Goal: Information Seeking & Learning: Learn about a topic

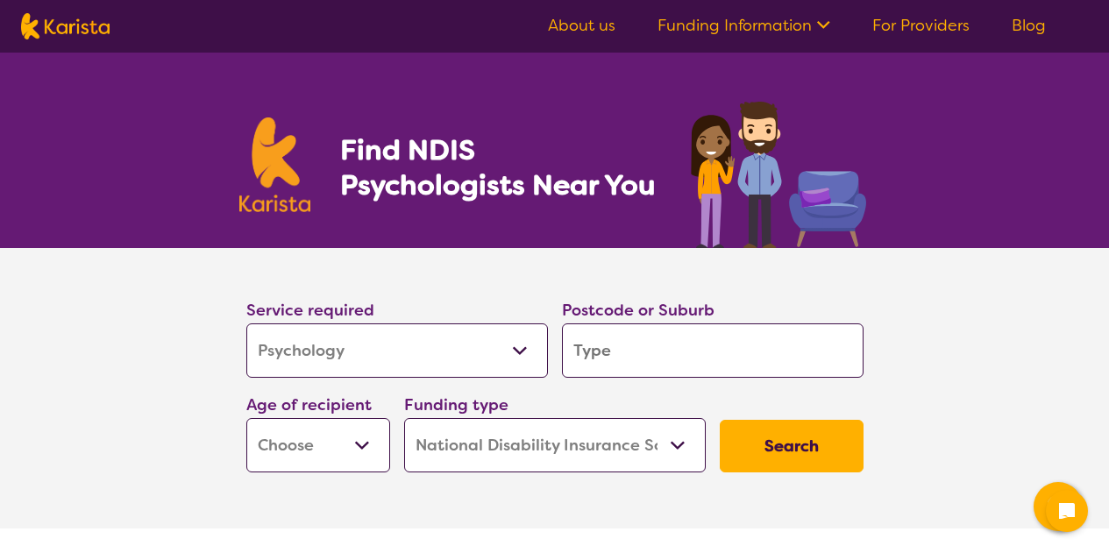
select select "Psychology"
select select "NDIS"
select select "Psychology"
select select "NDIS"
click at [647, 366] on input "search" at bounding box center [713, 350] width 302 height 54
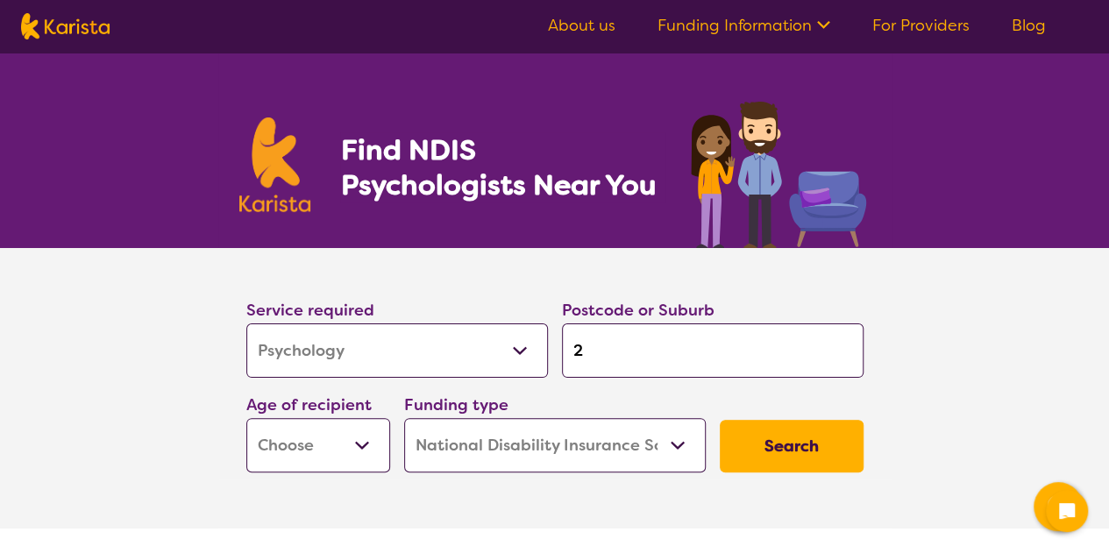
type input "21"
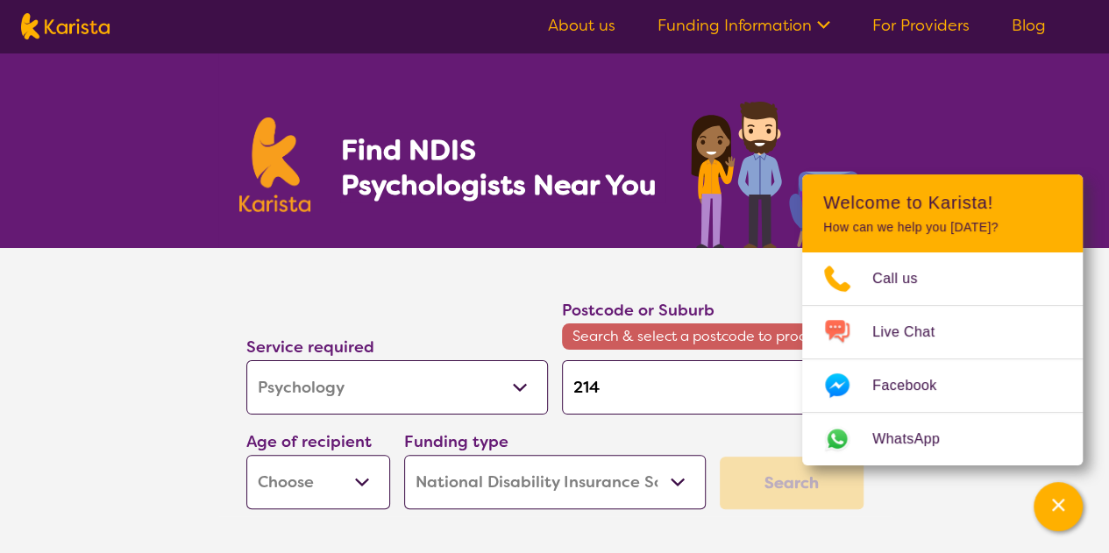
type input "2145"
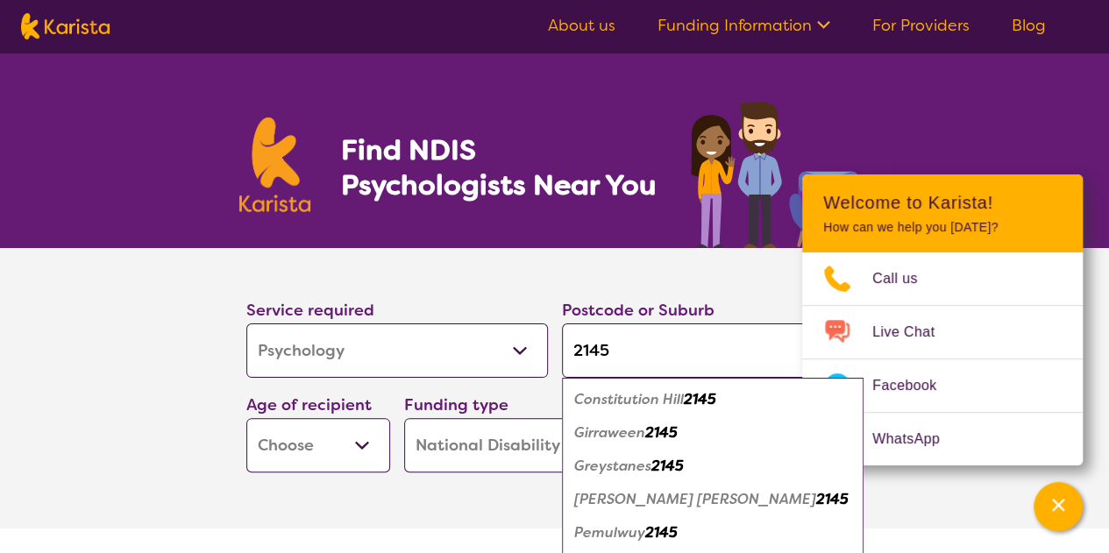
type input "2145"
click at [602, 463] on em "Greystanes" at bounding box center [612, 466] width 77 height 18
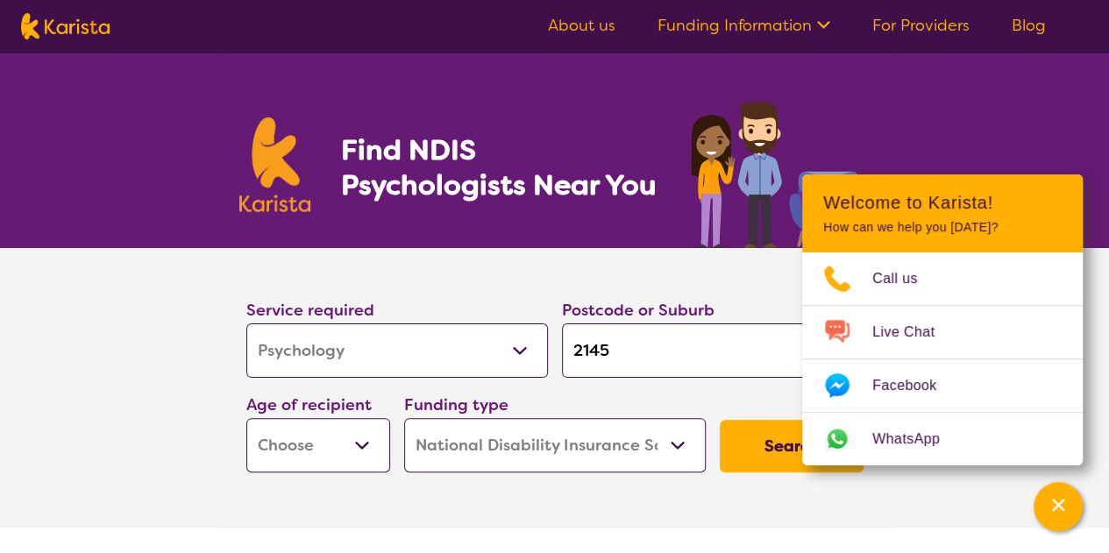
click at [336, 458] on select "Early Childhood - 0 to 9 Child - 10 to 11 Adolescent - 12 to 17 Adult - 18 to 6…" at bounding box center [318, 445] width 144 height 54
select select "EC"
click at [246, 418] on select "Early Childhood - 0 to 9 Child - 10 to 11 Adolescent - 12 to 17 Adult - 18 to 6…" at bounding box center [318, 445] width 144 height 54
select select "EC"
click at [780, 458] on button "Search" at bounding box center [792, 446] width 144 height 53
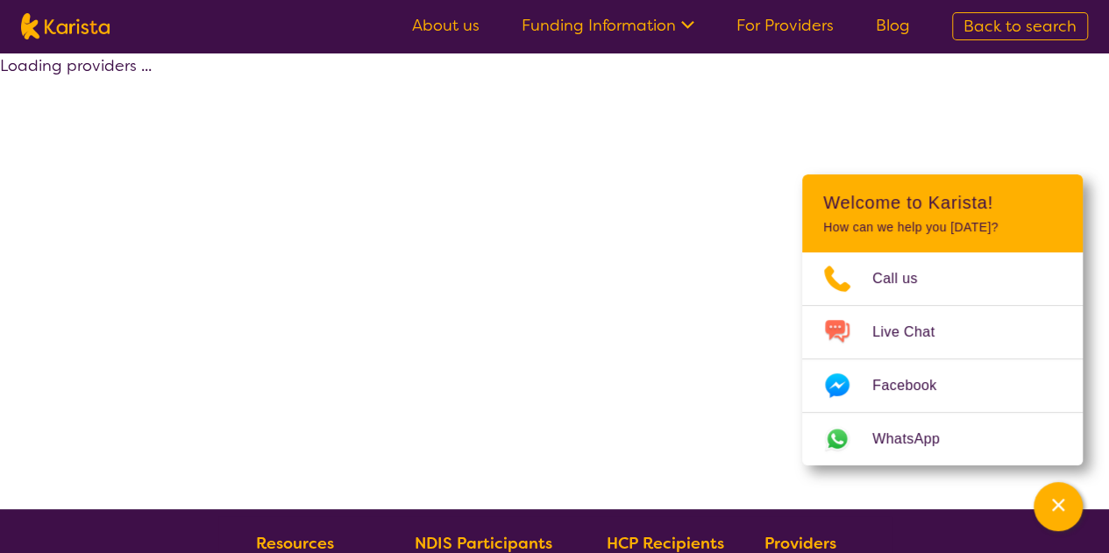
select select "by_score"
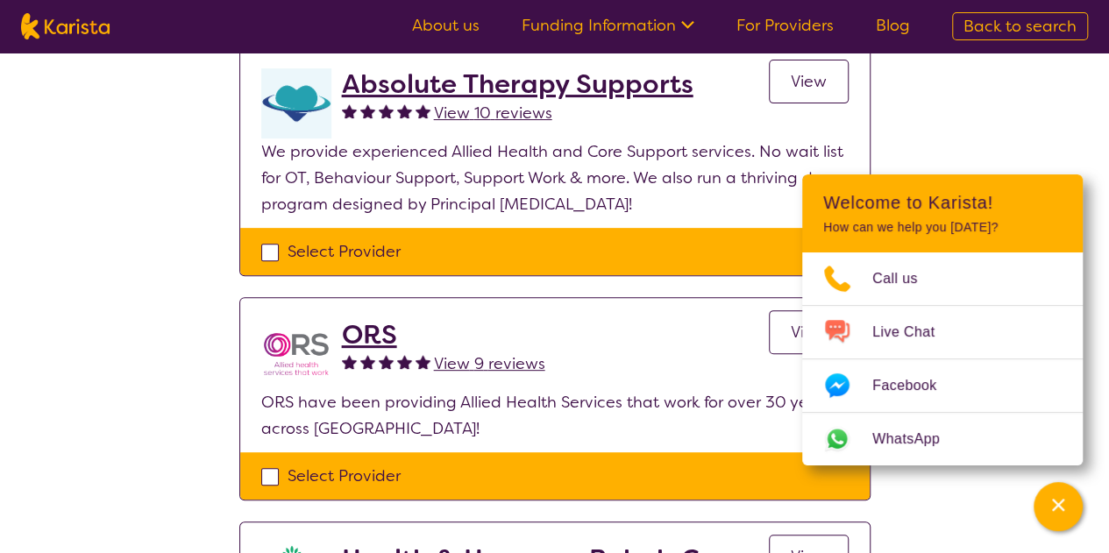
scroll to position [213, 0]
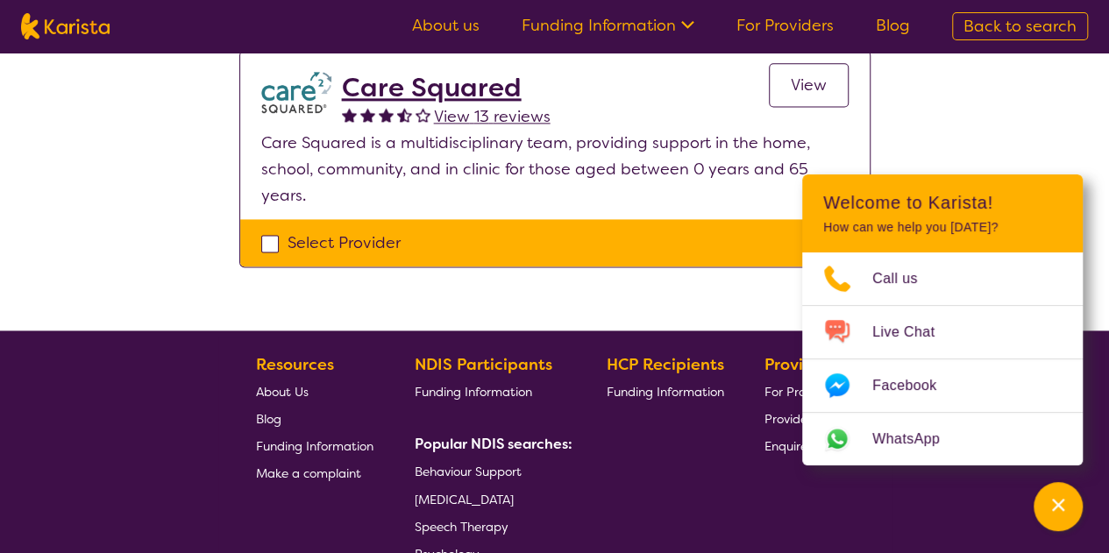
scroll to position [1179, 0]
